Goal: Transaction & Acquisition: Purchase product/service

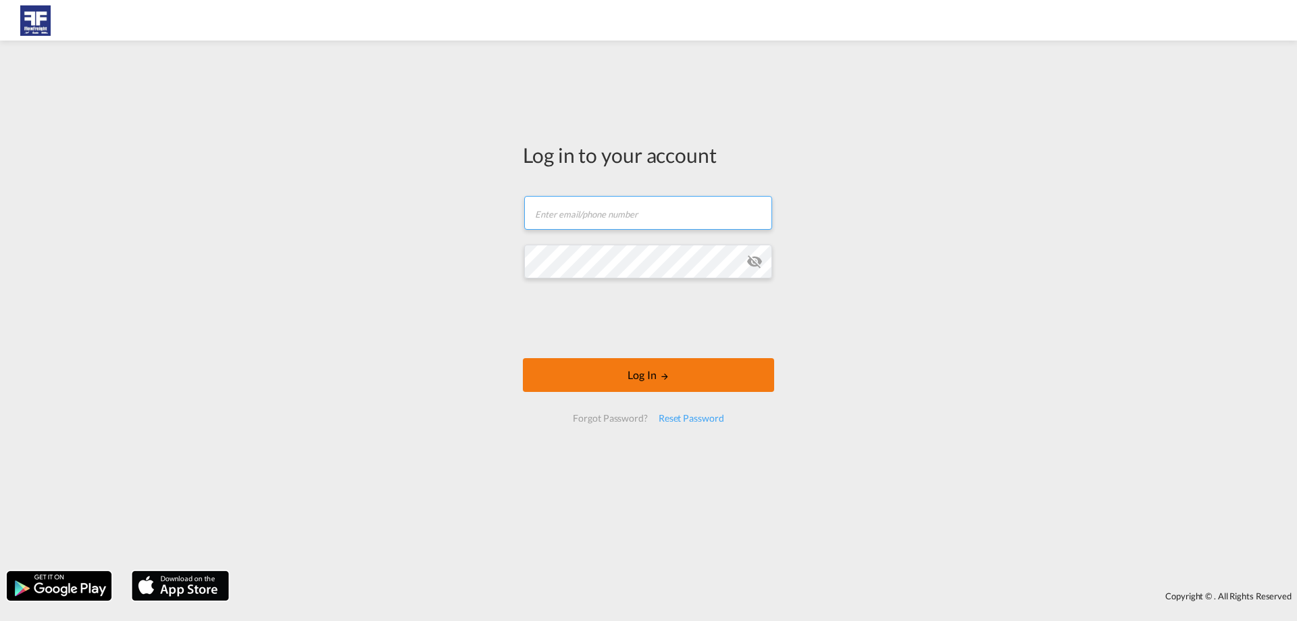
type input "[EMAIL_ADDRESS][DOMAIN_NAME]"
click at [625, 389] on button "Log In" at bounding box center [648, 375] width 251 height 34
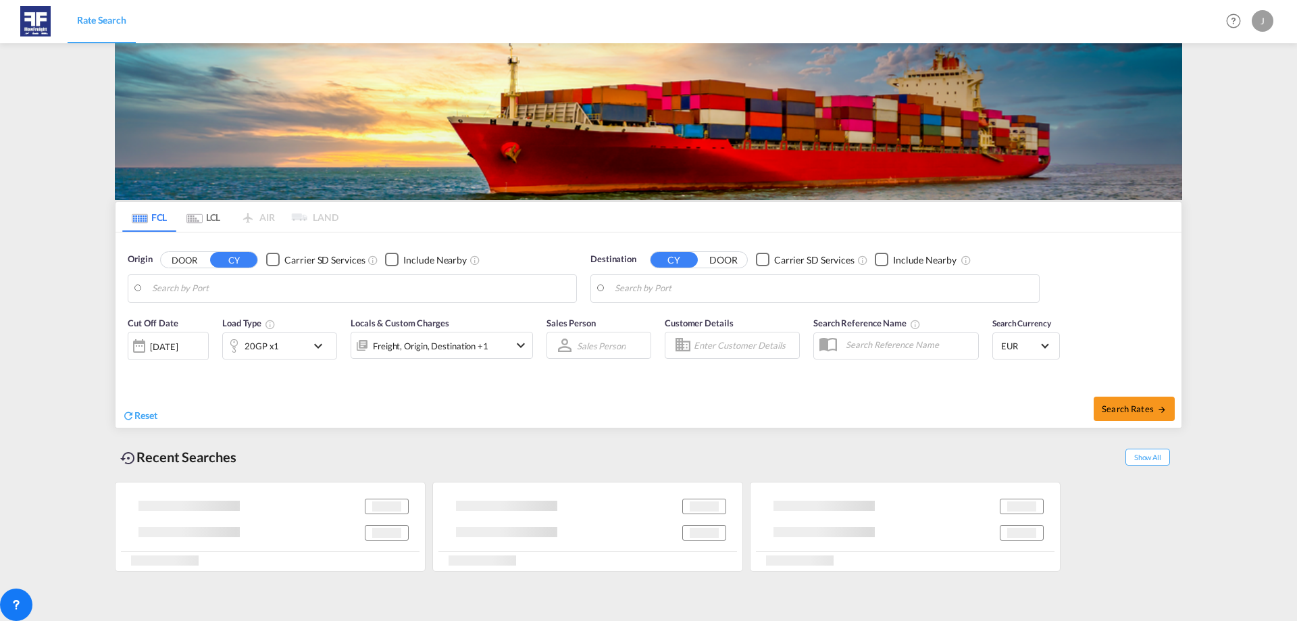
type input "[GEOGRAPHIC_DATA], NLRTM"
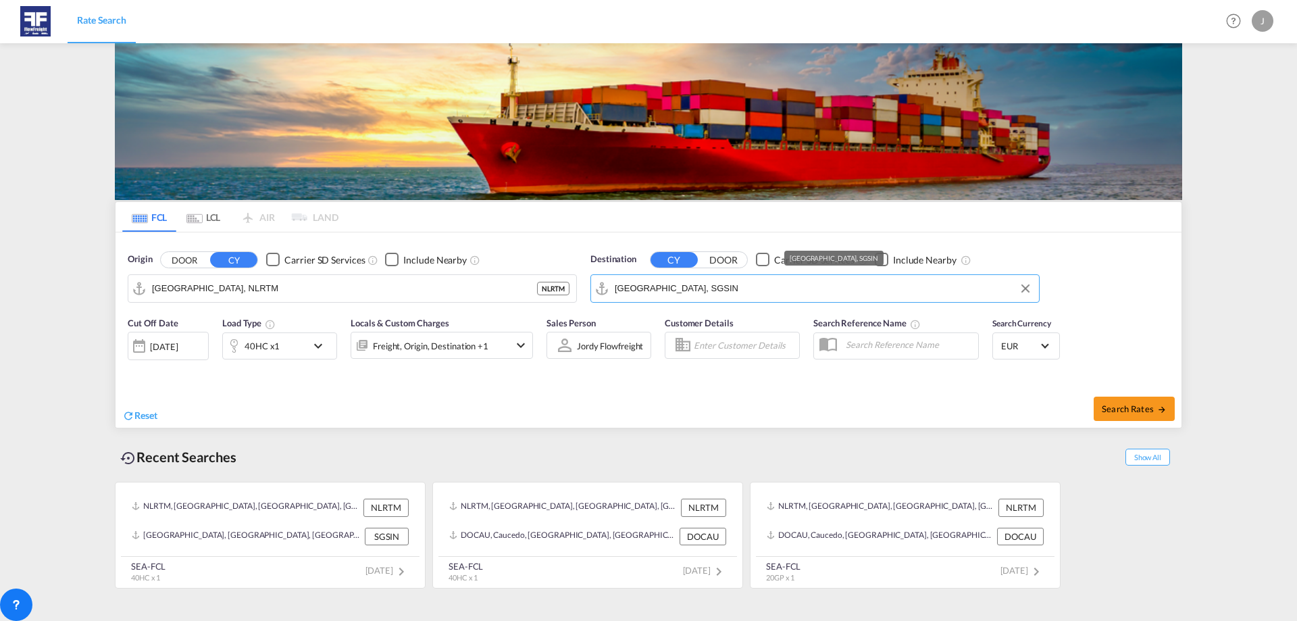
click at [754, 292] on input "[GEOGRAPHIC_DATA], SGSIN" at bounding box center [823, 288] width 417 height 20
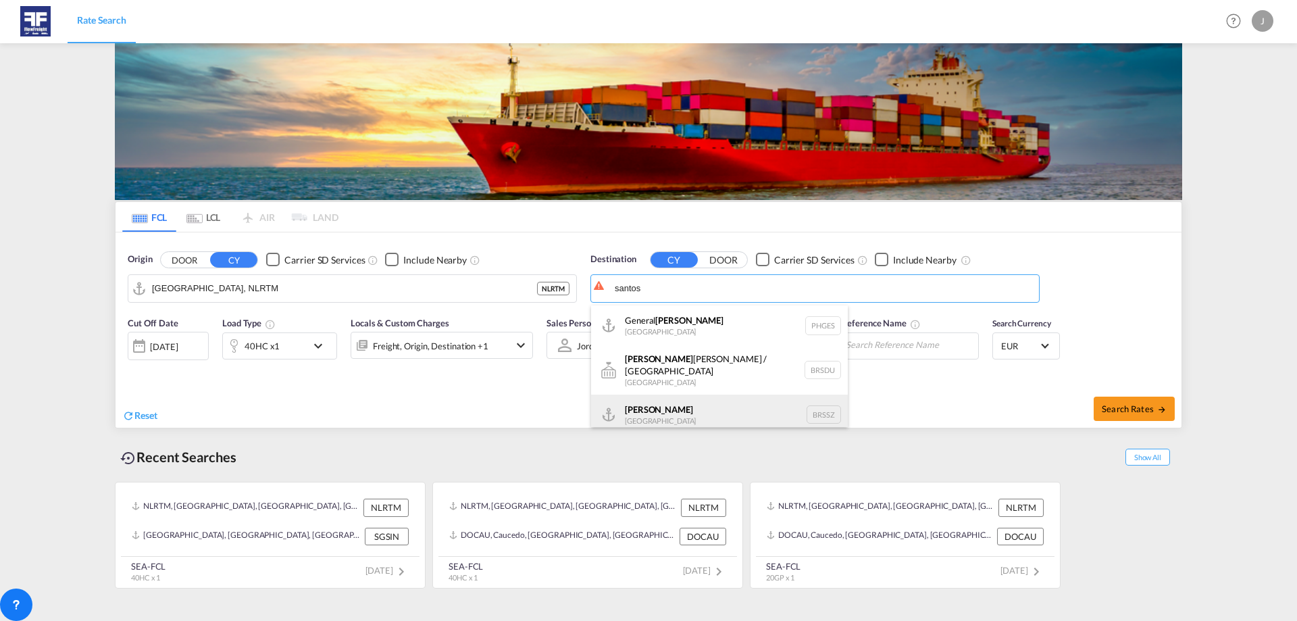
click at [701, 409] on div "[PERSON_NAME] [GEOGRAPHIC_DATA] BRSSZ" at bounding box center [719, 414] width 257 height 41
type input "Santos, BRSSZ"
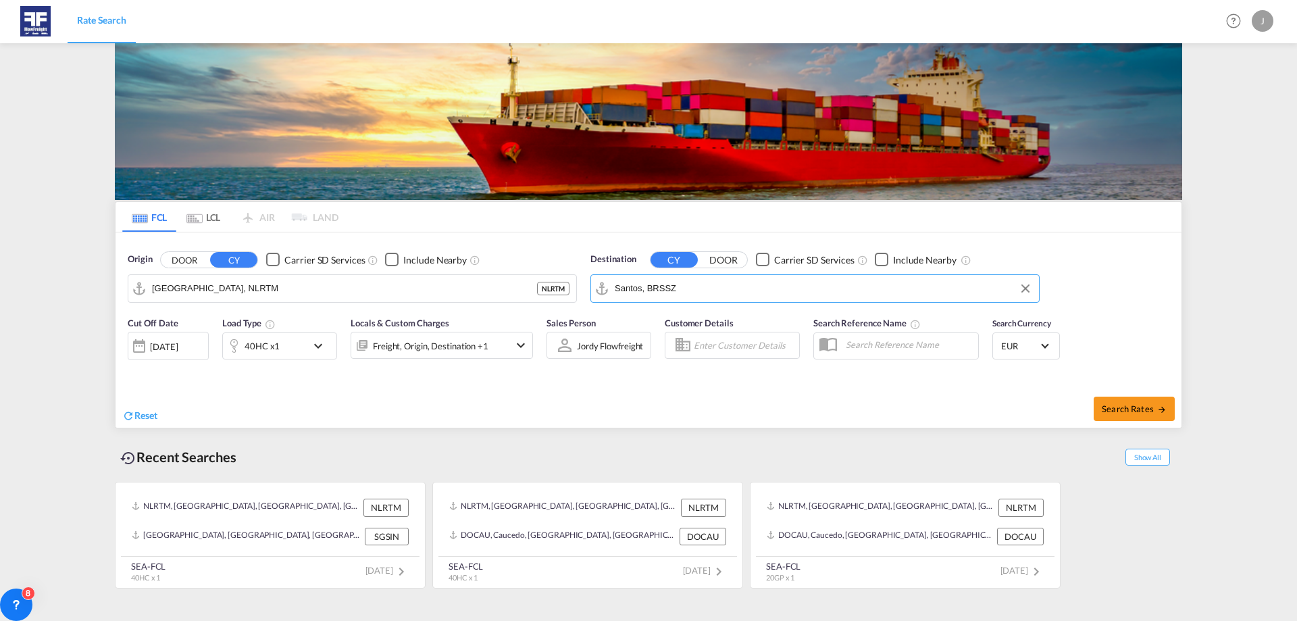
click at [254, 346] on div "40HC x1" at bounding box center [261, 345] width 35 height 19
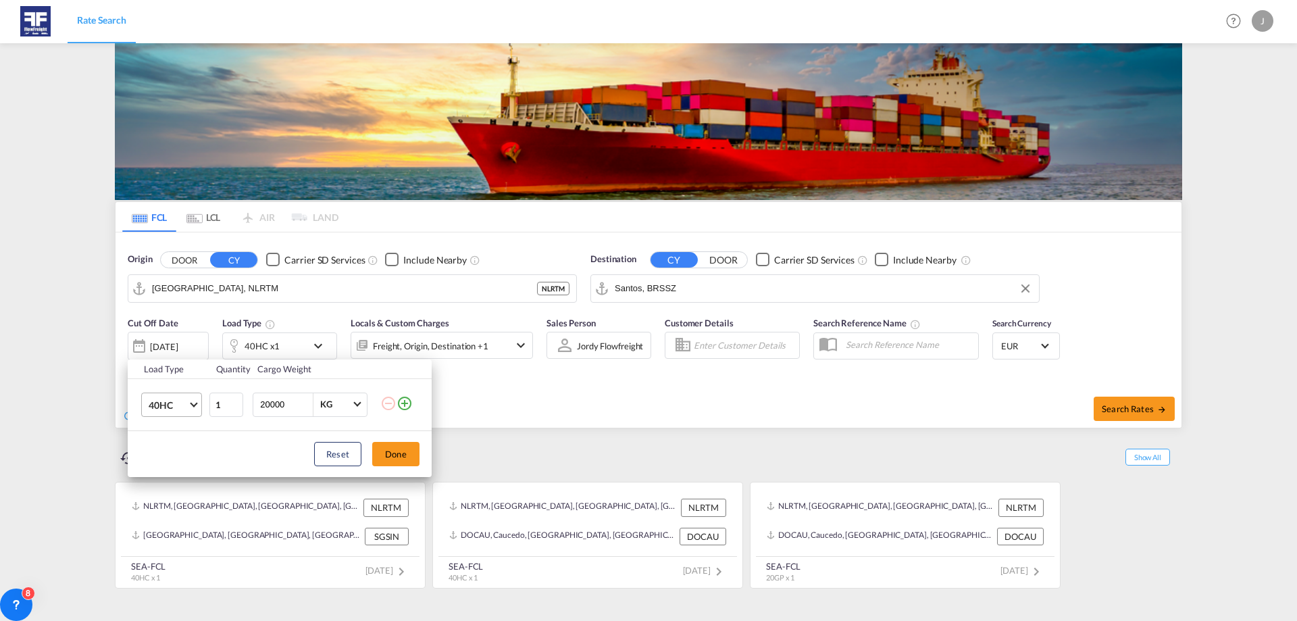
click at [186, 402] on span "40HC" at bounding box center [168, 405] width 39 height 14
click at [184, 367] on md-option "40RE" at bounding box center [184, 366] width 92 height 32
drag, startPoint x: 386, startPoint y: 442, endPoint x: 436, endPoint y: 469, distance: 57.1
click at [390, 446] on div "Reset Done" at bounding box center [280, 454] width 304 height 46
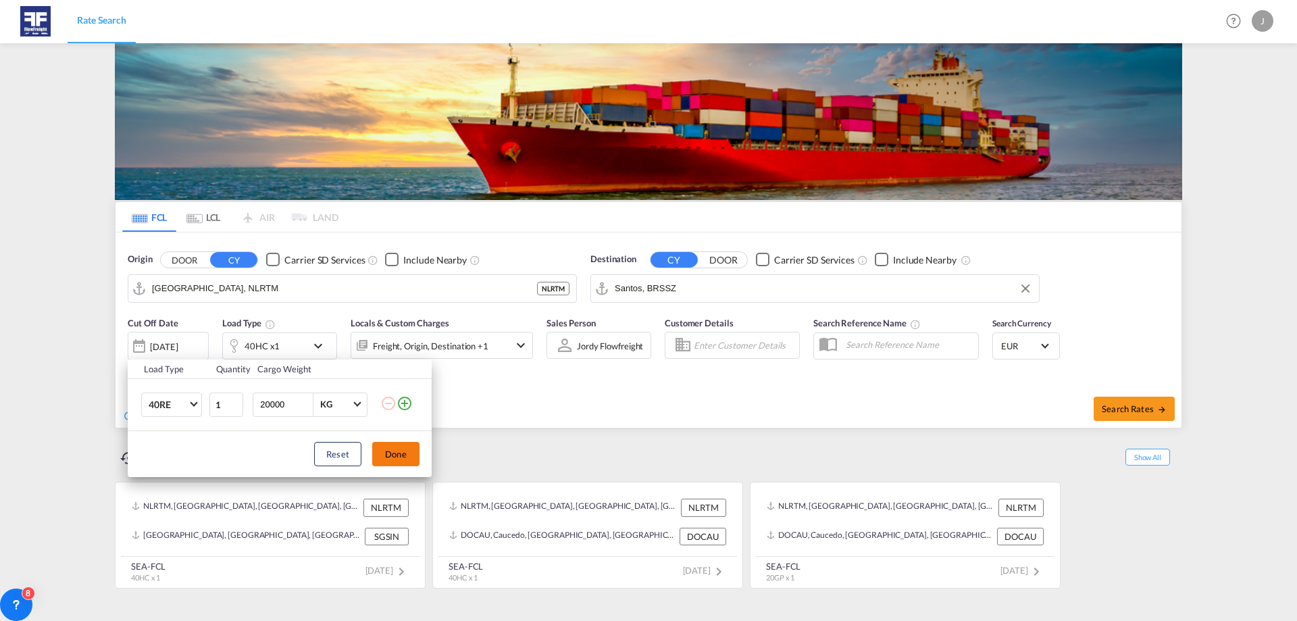
click at [403, 464] on button "Done" at bounding box center [395, 454] width 47 height 24
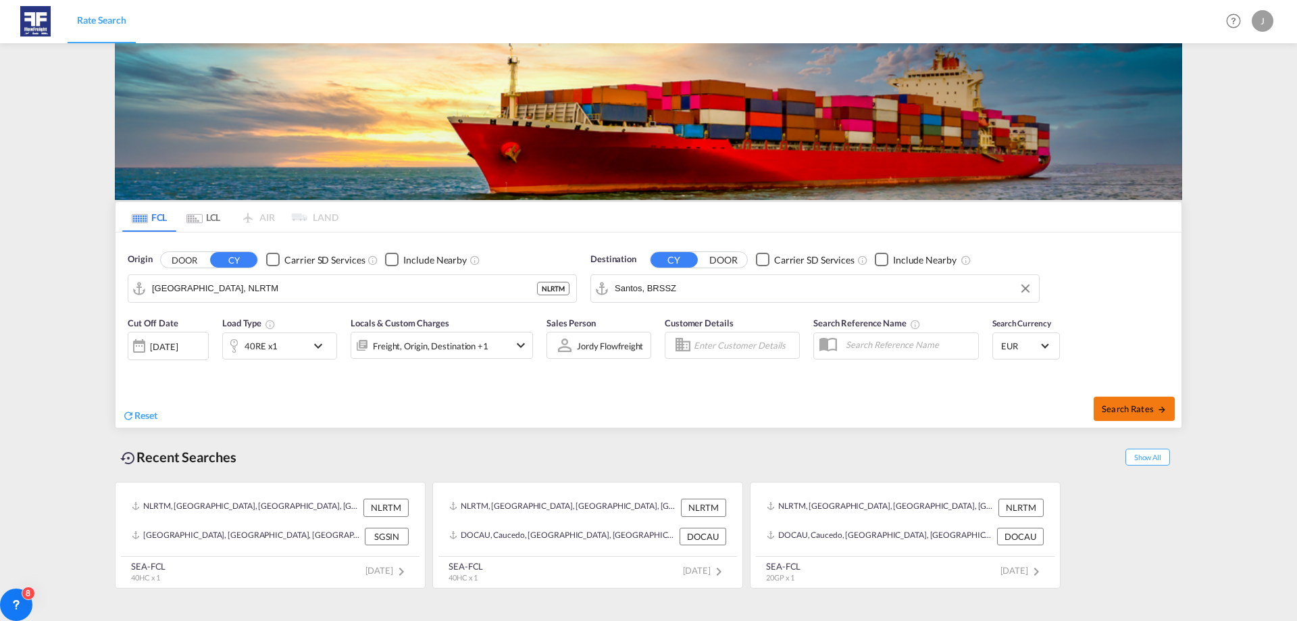
click at [1120, 417] on button "Search Rates" at bounding box center [1133, 408] width 81 height 24
type input "NLRTM to BRSSZ / [DATE]"
